Goal: Check status: Check status

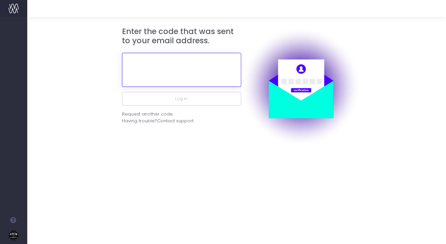
click at [179, 64] on input "text" at bounding box center [181, 70] width 119 height 34
paste input "528851"
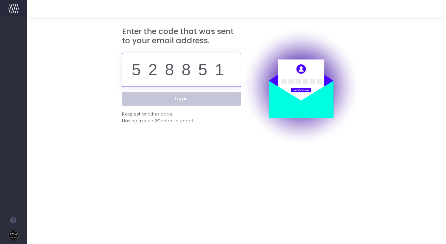
type input "528851"
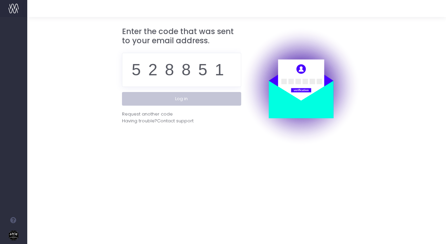
click at [174, 98] on button "Log in" at bounding box center [181, 99] width 119 height 14
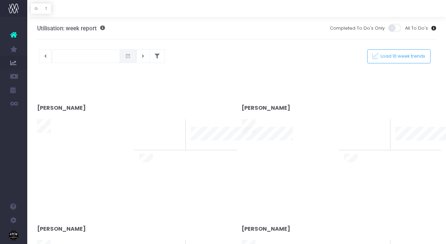
type input "30-09-2025"
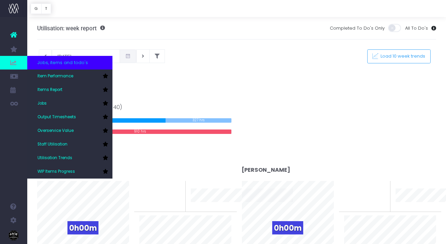
click at [39, 65] on span "Jobs, items and todo's" at bounding box center [62, 62] width 50 height 7
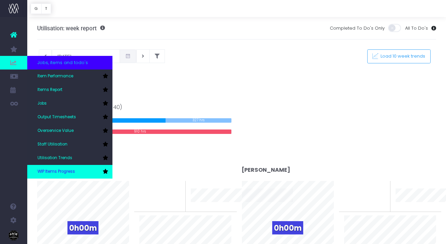
click at [69, 172] on span "WIP Items Progress" at bounding box center [55, 172] width 37 height 6
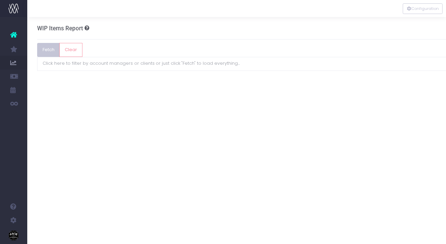
click at [46, 48] on button "Fetch" at bounding box center [48, 50] width 23 height 14
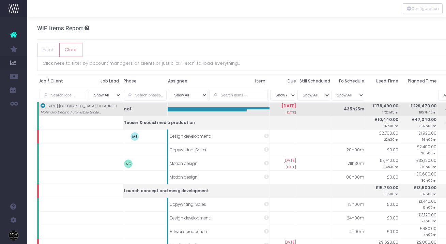
click at [12, 35] on icon at bounding box center [13, 34] width 7 height 9
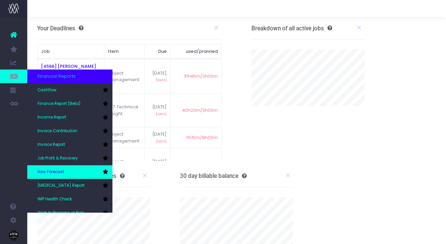
scroll to position [34, 0]
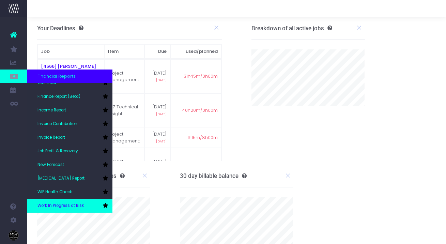
click at [62, 202] on link "Work In Progress at Risk" at bounding box center [69, 206] width 85 height 14
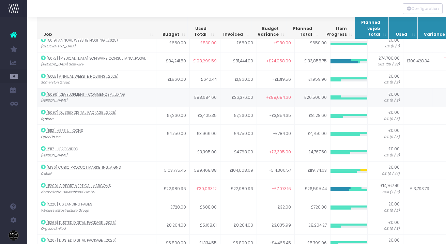
scroll to position [98, 0]
